Goal: Task Accomplishment & Management: Manage account settings

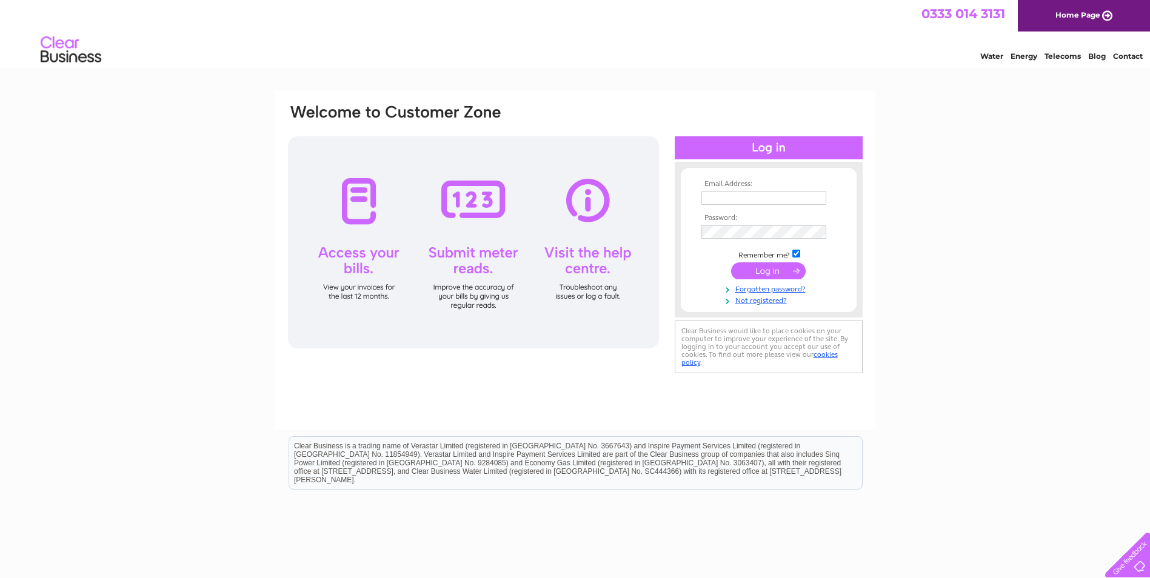
type input "[EMAIL_ADDRESS][DOMAIN_NAME]"
click at [764, 275] on input "submit" at bounding box center [768, 270] width 75 height 17
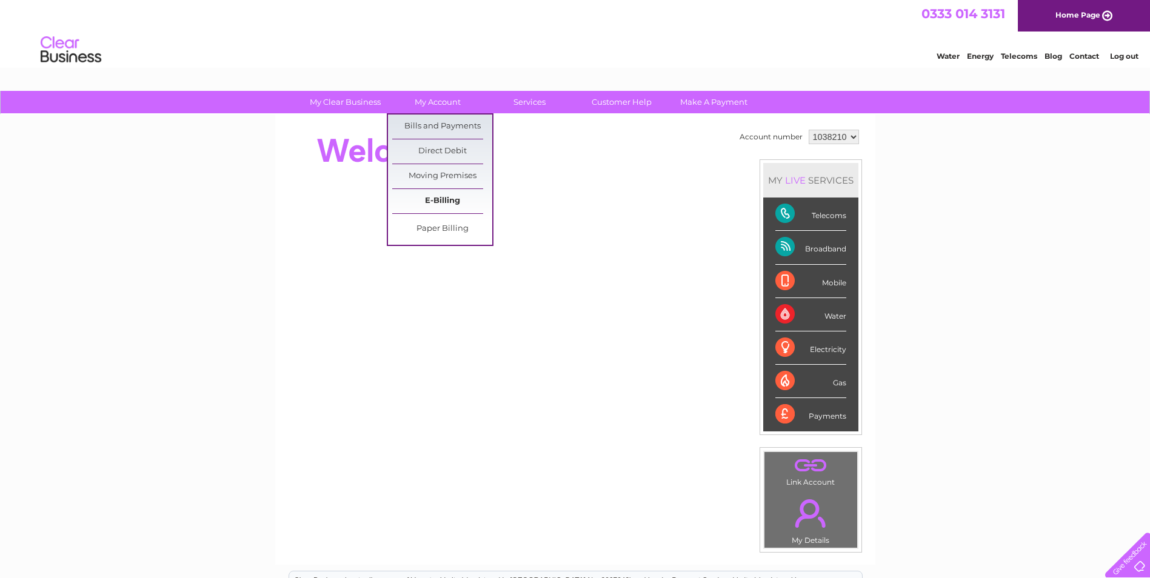
click at [439, 195] on link "E-Billing" at bounding box center [442, 201] width 100 height 24
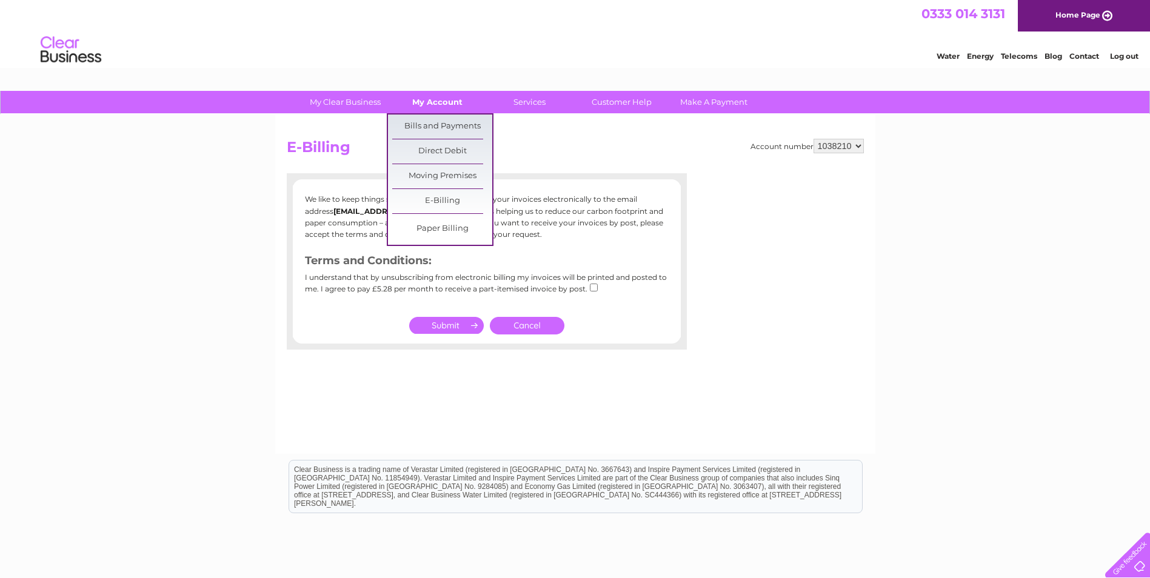
click at [430, 104] on link "My Account" at bounding box center [437, 102] width 100 height 22
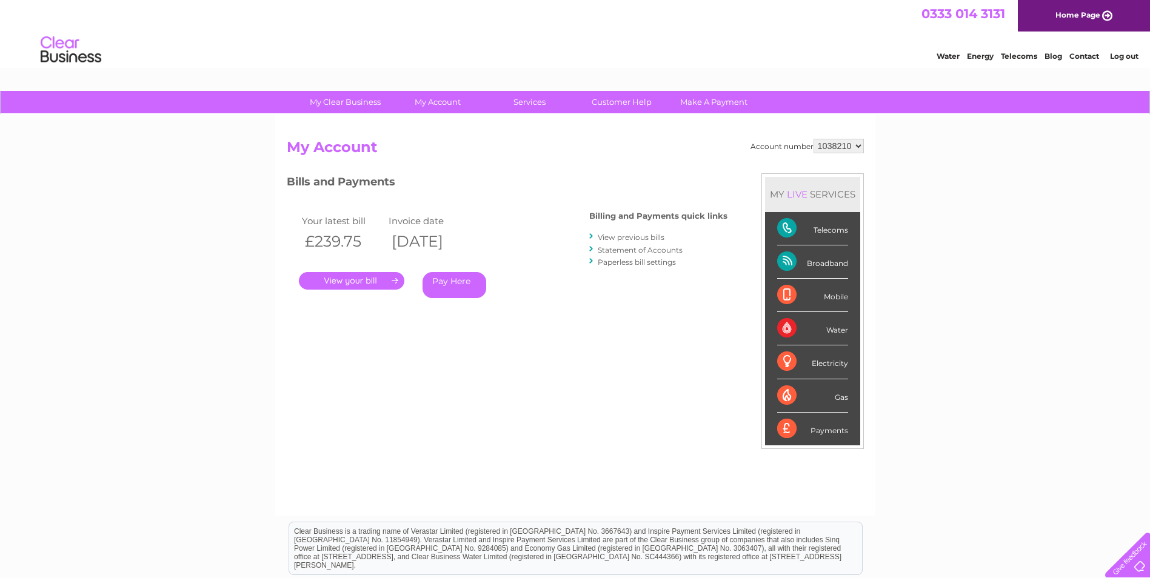
click at [351, 278] on link "." at bounding box center [351, 281] width 105 height 18
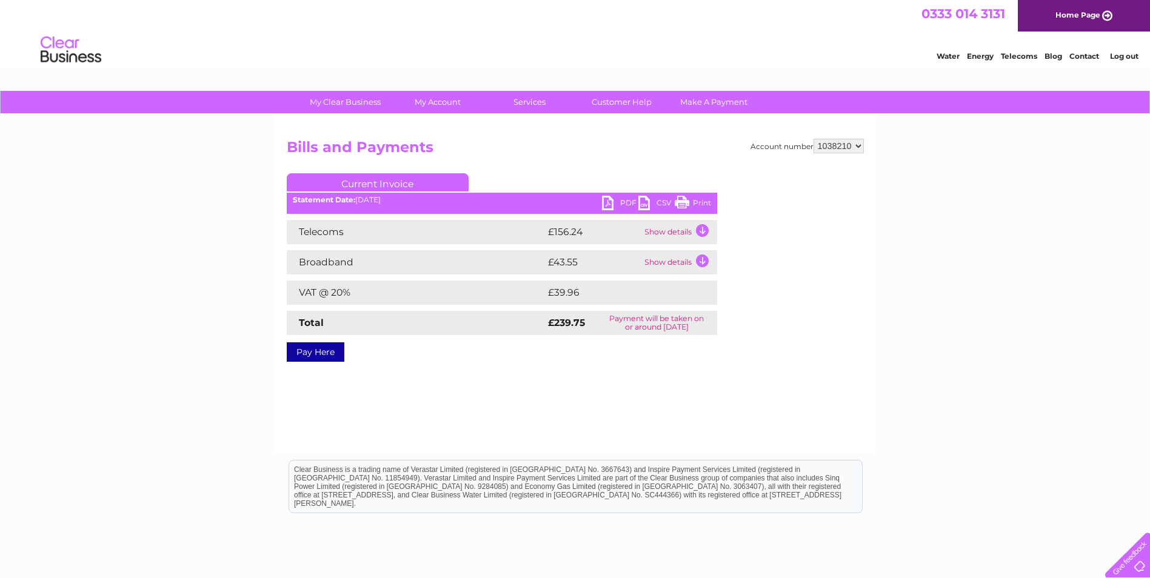
click at [620, 203] on link "PDF" at bounding box center [620, 205] width 36 height 18
click at [607, 203] on link "PDF" at bounding box center [620, 205] width 36 height 18
